Goal: Task Accomplishment & Management: Use online tool/utility

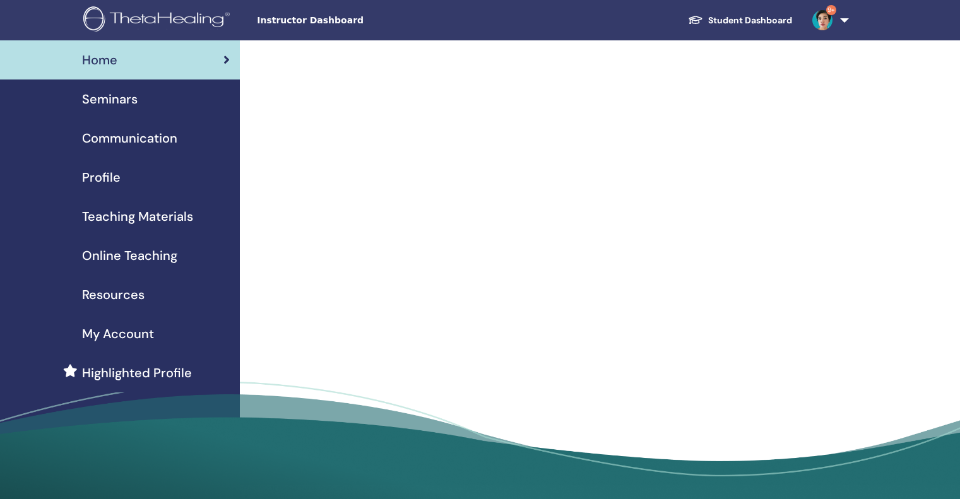
click at [167, 105] on div "Seminars" at bounding box center [120, 99] width 220 height 19
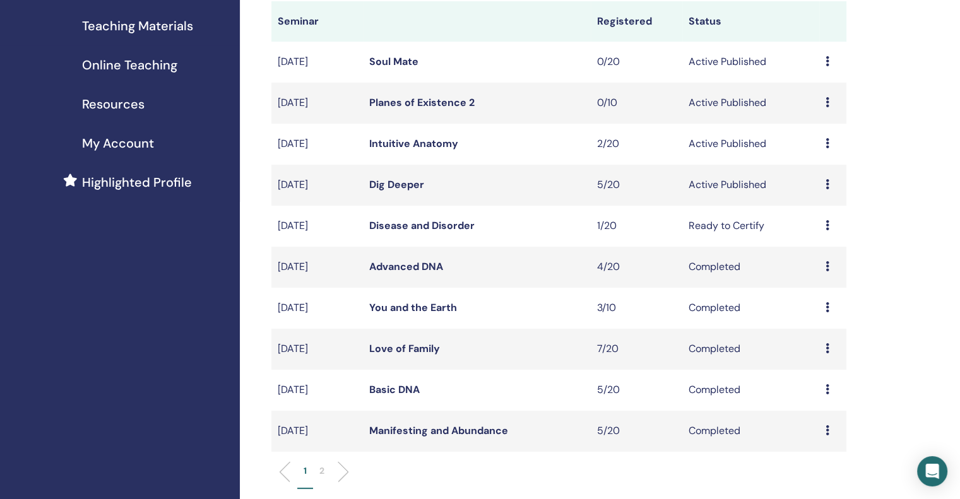
scroll to position [189, 0]
click at [826, 220] on div "Preview Edit Attendees Cancel" at bounding box center [833, 227] width 15 height 15
click at [826, 265] on link "Attendees" at bounding box center [817, 269] width 48 height 13
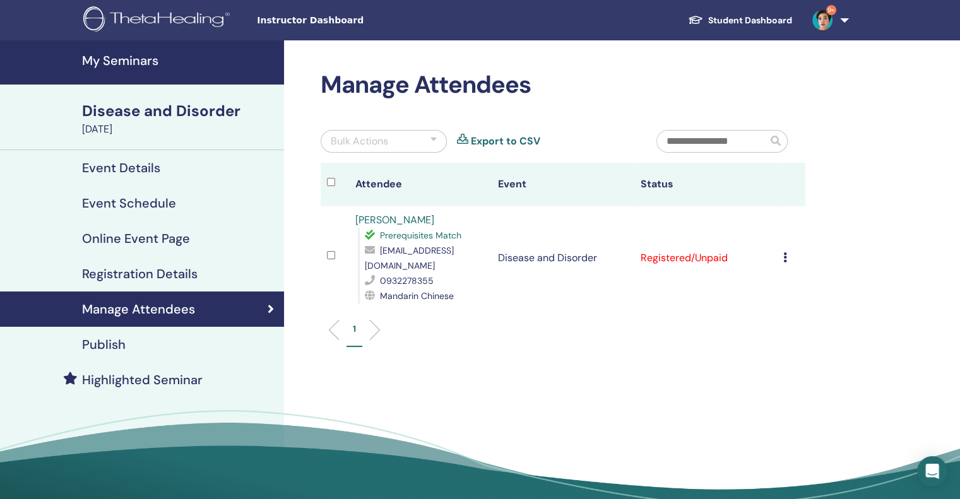
click at [336, 187] on div at bounding box center [338, 184] width 22 height 18
click at [393, 143] on div "Bulk Actions" at bounding box center [384, 141] width 126 height 23
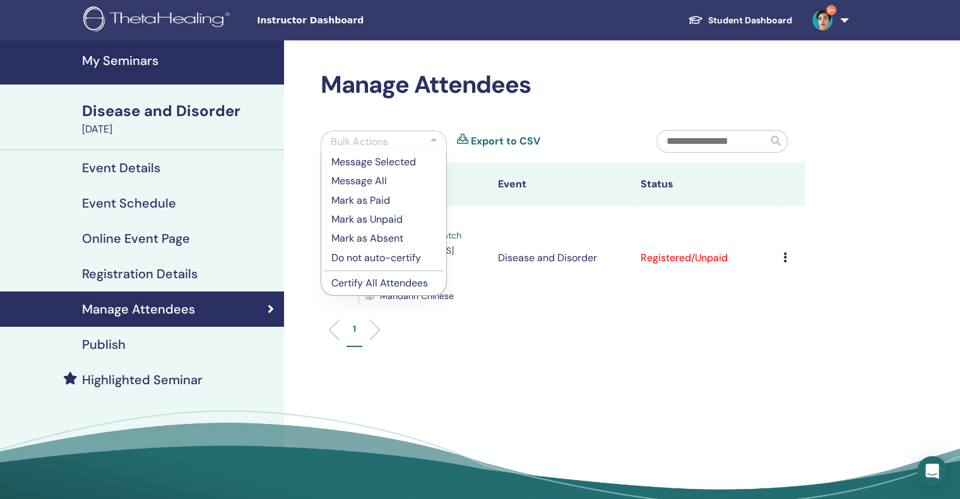
click at [392, 280] on p "Certify All Attendees" at bounding box center [383, 283] width 105 height 15
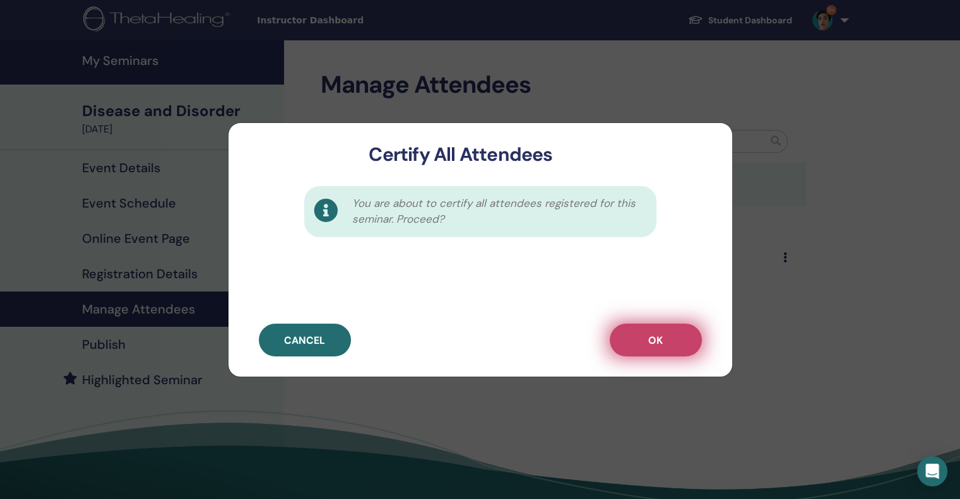
click at [677, 346] on button "OK" at bounding box center [656, 340] width 92 height 33
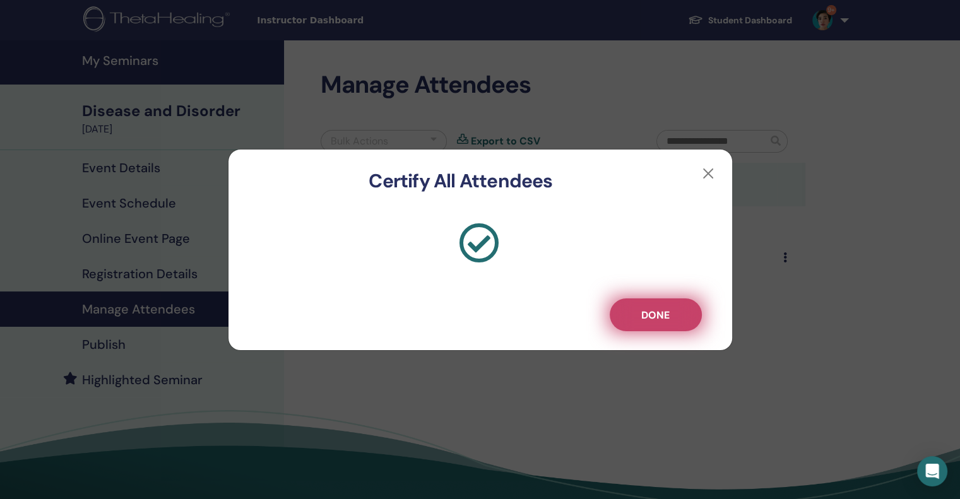
drag, startPoint x: 634, startPoint y: 297, endPoint x: 641, endPoint y: 314, distance: 18.1
click at [641, 314] on div "Done" at bounding box center [481, 272] width 504 height 158
click at [641, 314] on span "Done" at bounding box center [655, 315] width 28 height 13
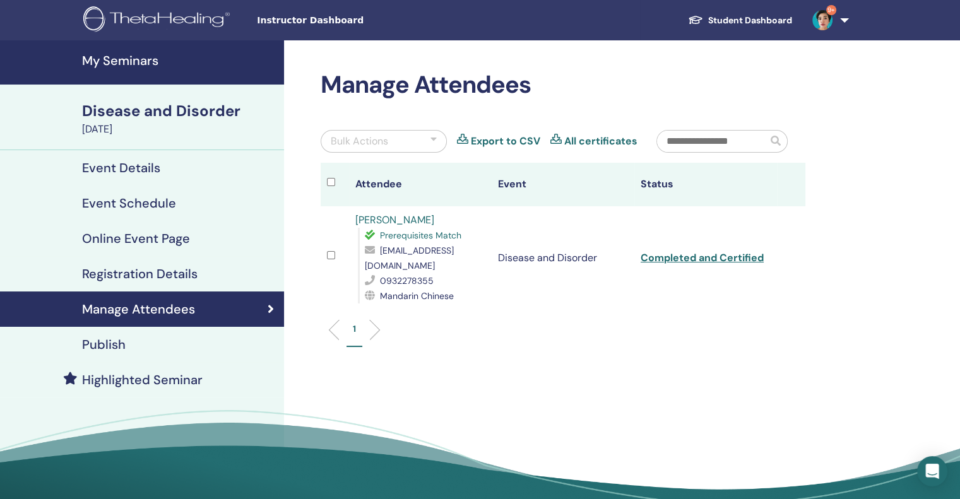
click at [164, 62] on h4 "My Seminars" at bounding box center [179, 60] width 194 height 15
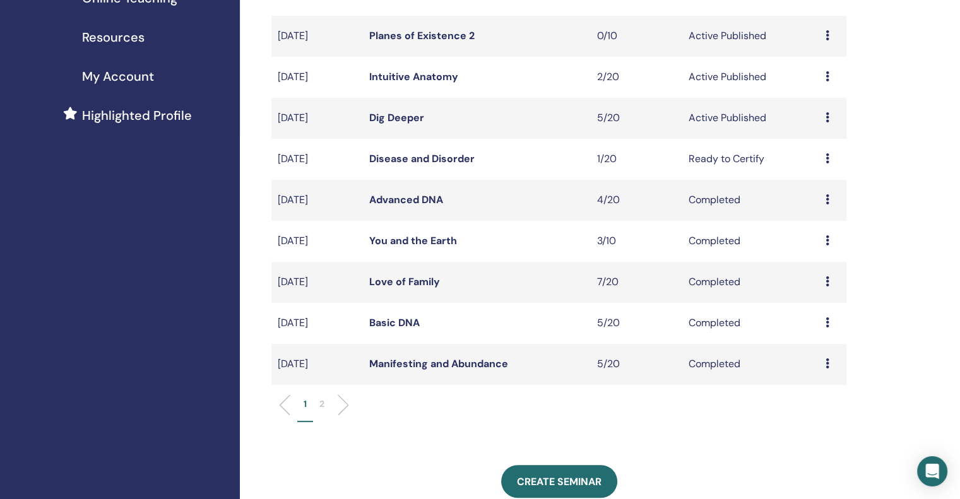
scroll to position [267, 0]
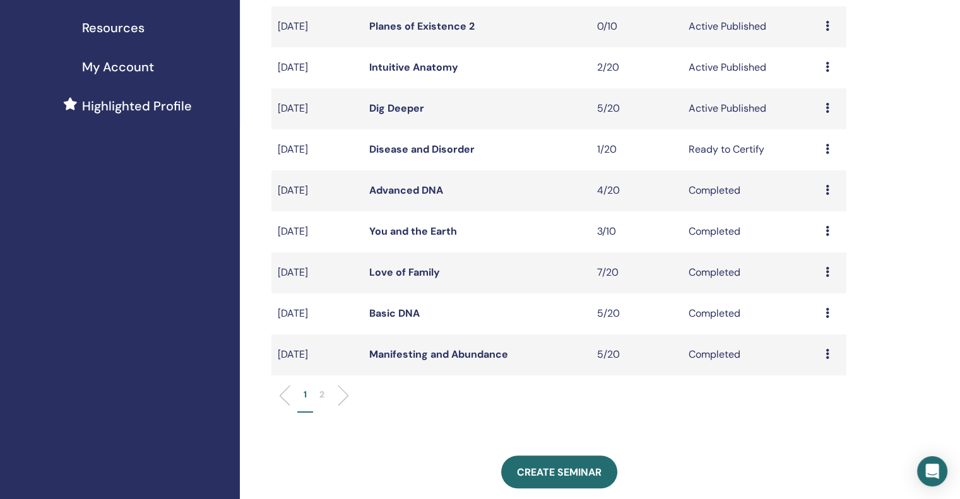
click at [828, 107] on icon at bounding box center [828, 108] width 4 height 10
click at [820, 159] on link "Attendees" at bounding box center [819, 155] width 48 height 13
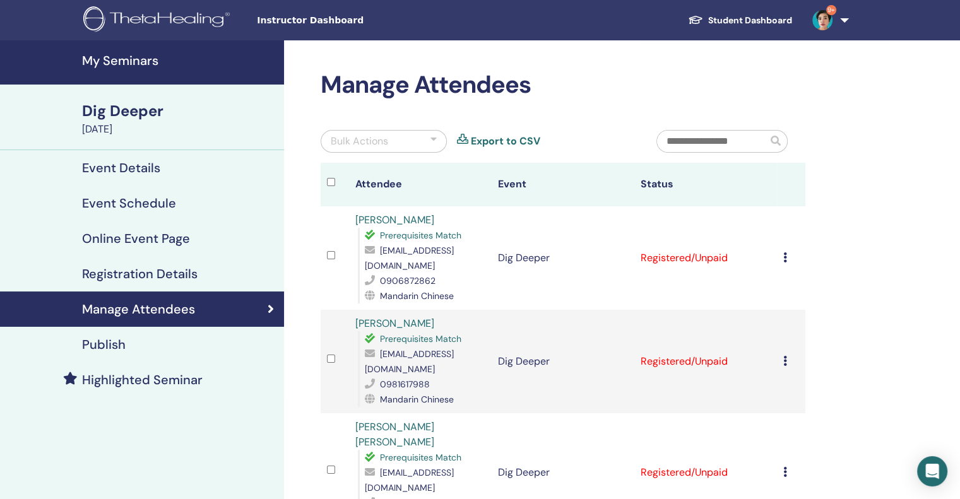
click at [399, 136] on div "Bulk Actions" at bounding box center [384, 141] width 126 height 23
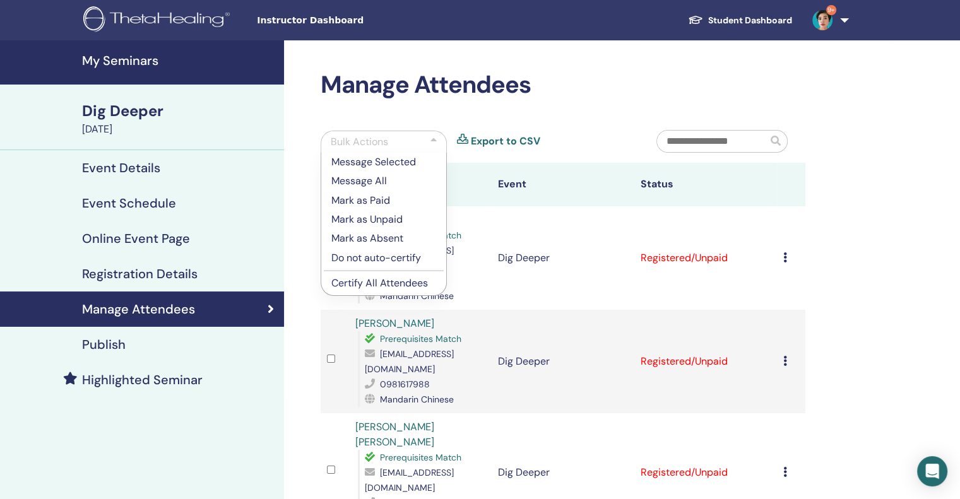
click at [384, 286] on p "Certify All Attendees" at bounding box center [383, 283] width 105 height 15
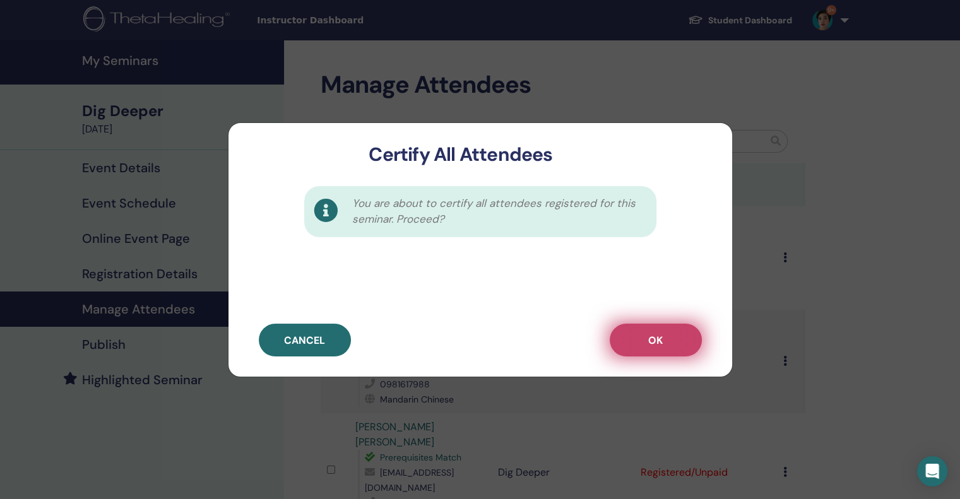
click at [654, 338] on span "OK" at bounding box center [655, 340] width 15 height 13
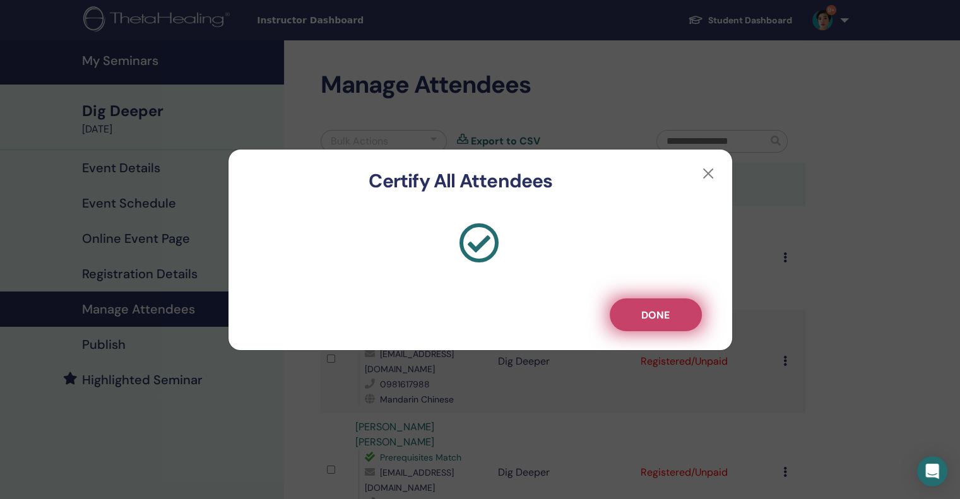
click at [682, 324] on button "Done" at bounding box center [656, 315] width 92 height 33
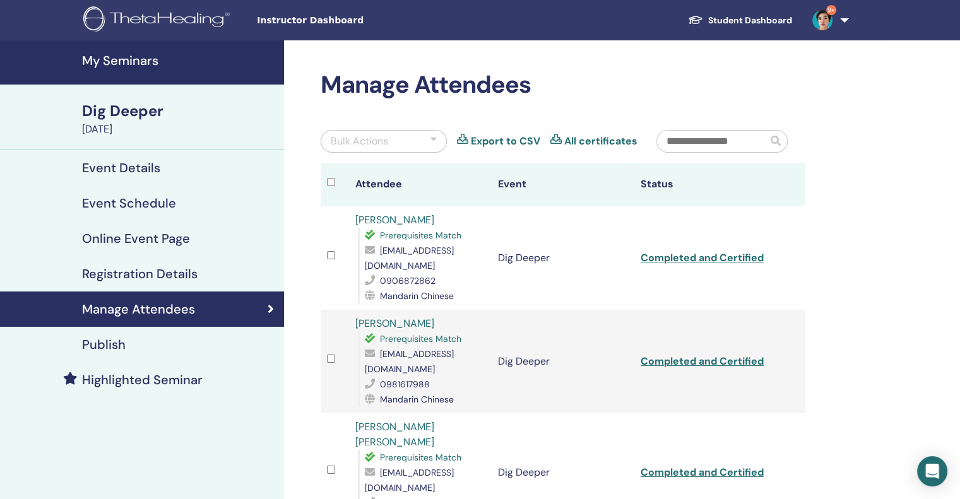
click at [109, 65] on h4 "My Seminars" at bounding box center [179, 60] width 194 height 15
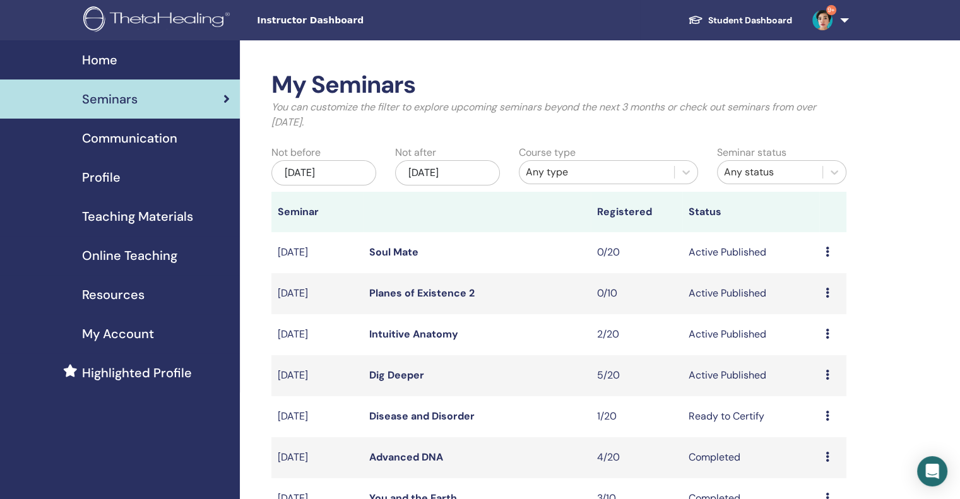
click at [199, 23] on img at bounding box center [158, 20] width 151 height 28
